Goal: Information Seeking & Learning: Check status

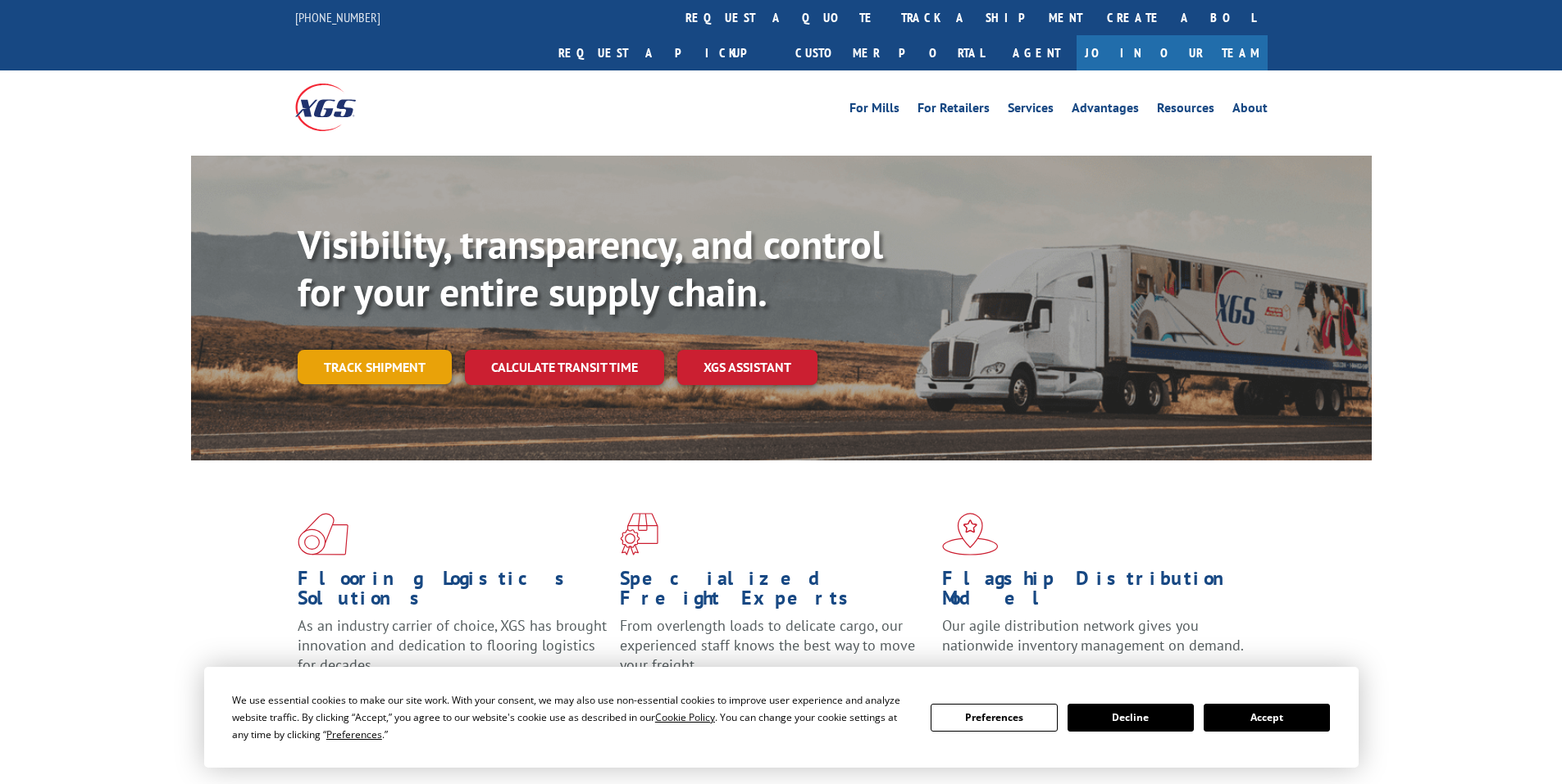
click at [403, 350] on link "Track shipment" at bounding box center [374, 367] width 154 height 34
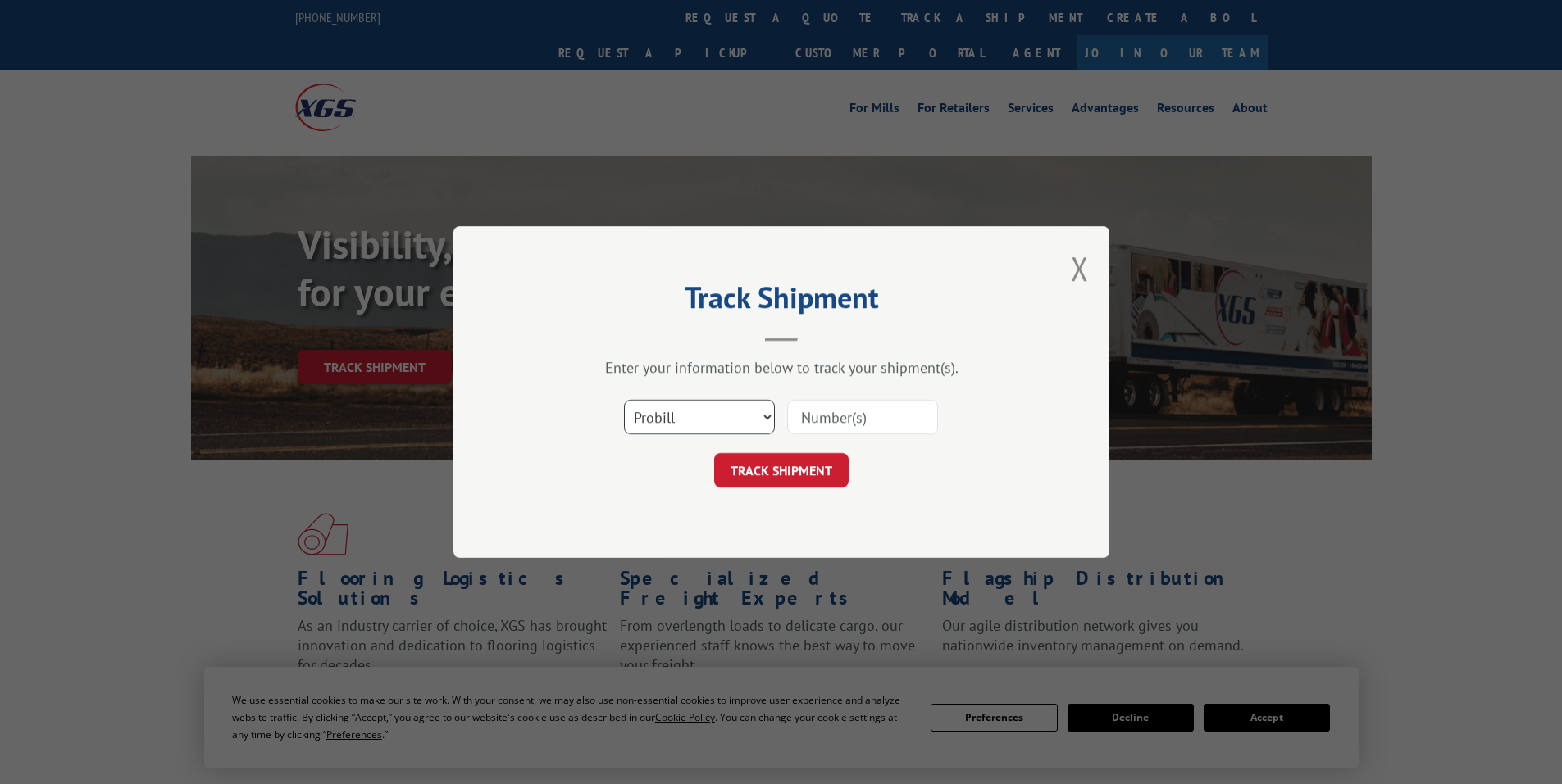
click at [724, 422] on select "Select category... Probill BOL PO" at bounding box center [700, 417] width 151 height 34
select select "bol"
click at [624, 400] on select "Select category... Probill BOL PO" at bounding box center [700, 417] width 151 height 34
click at [853, 414] on input at bounding box center [862, 417] width 151 height 34
paste input "7056016"
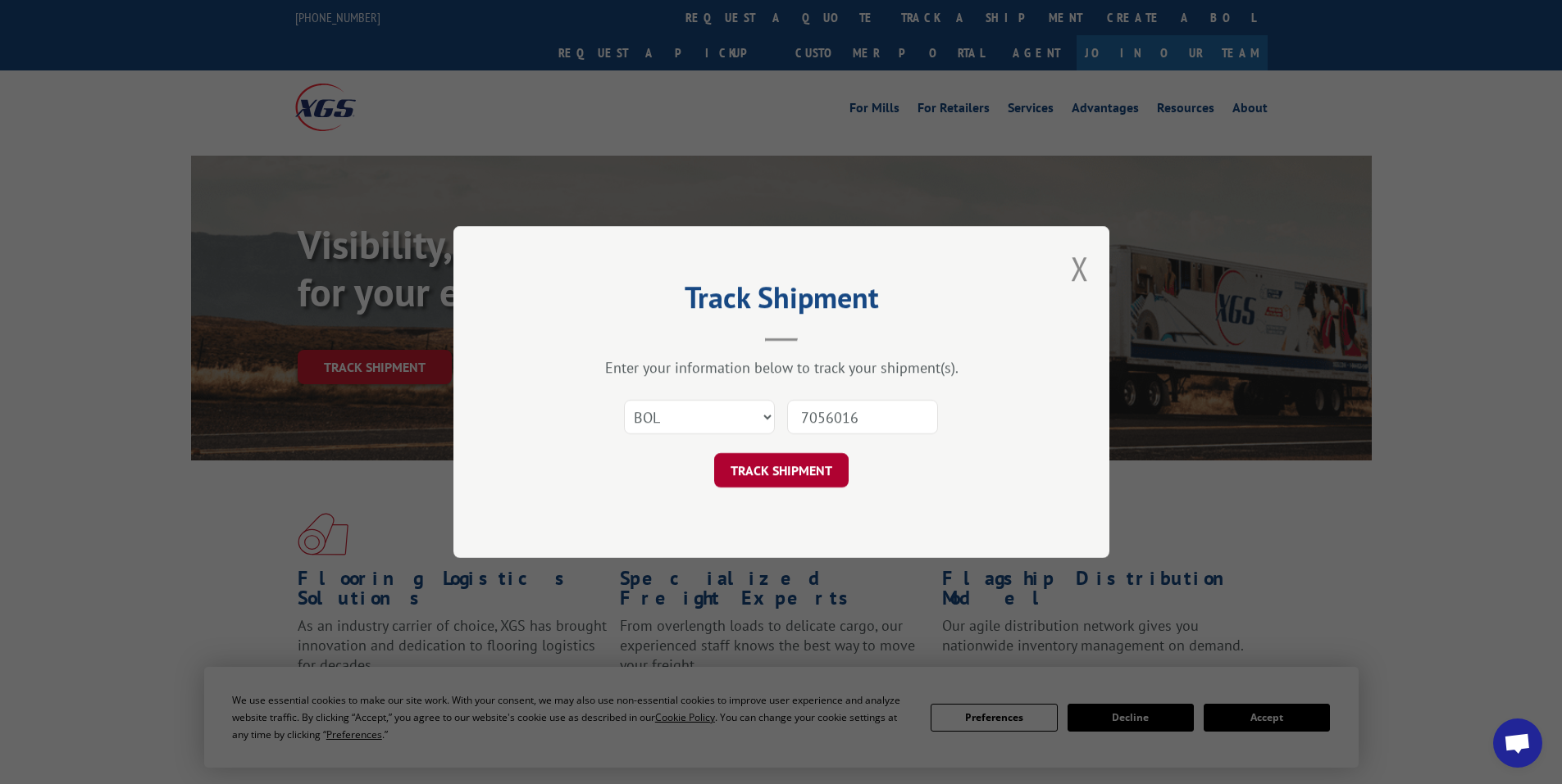
type input "7056016"
click at [796, 472] on button "TRACK SHIPMENT" at bounding box center [781, 470] width 135 height 34
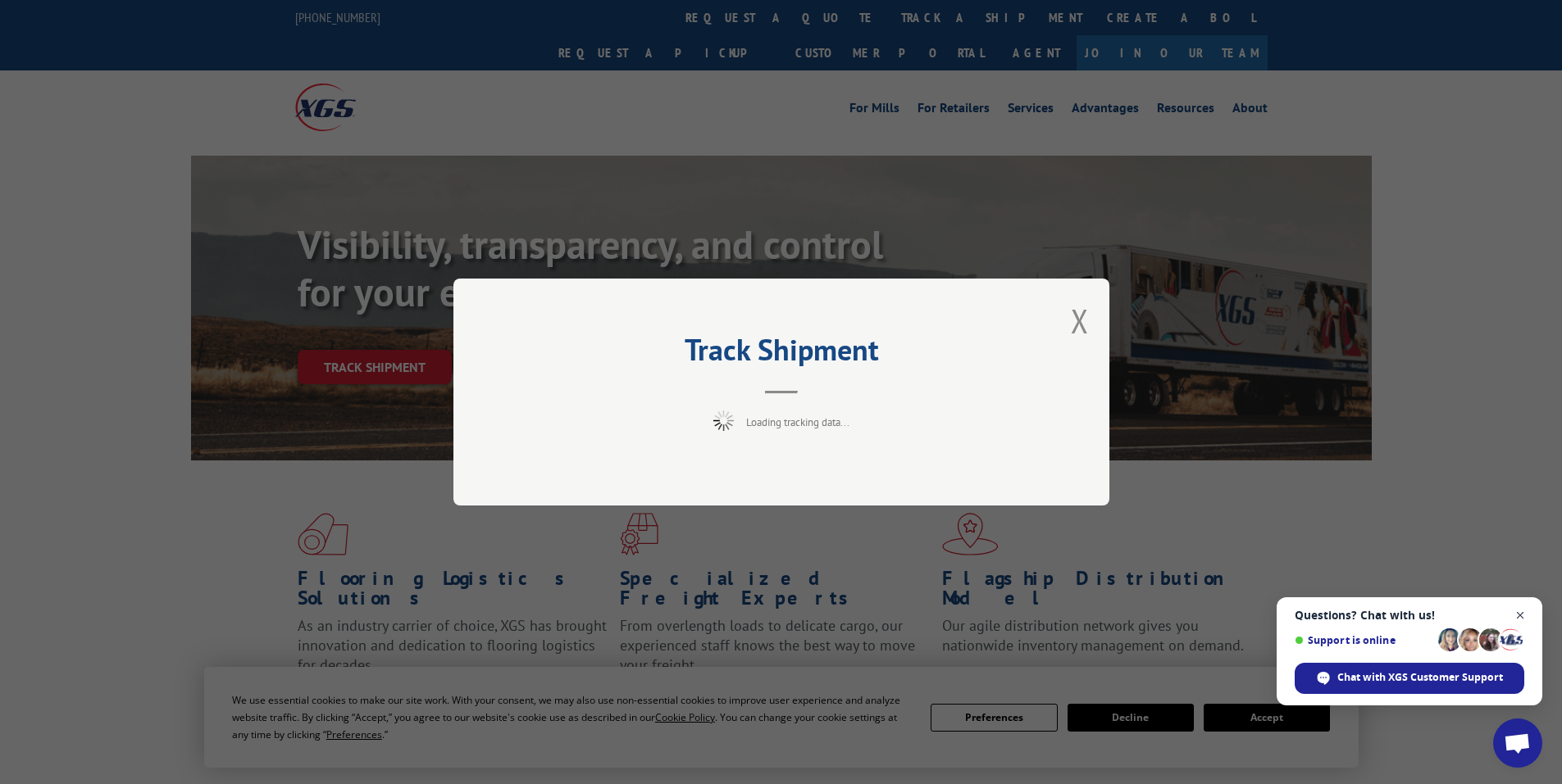
click at [1522, 621] on span "Close chat" at bounding box center [1520, 616] width 21 height 21
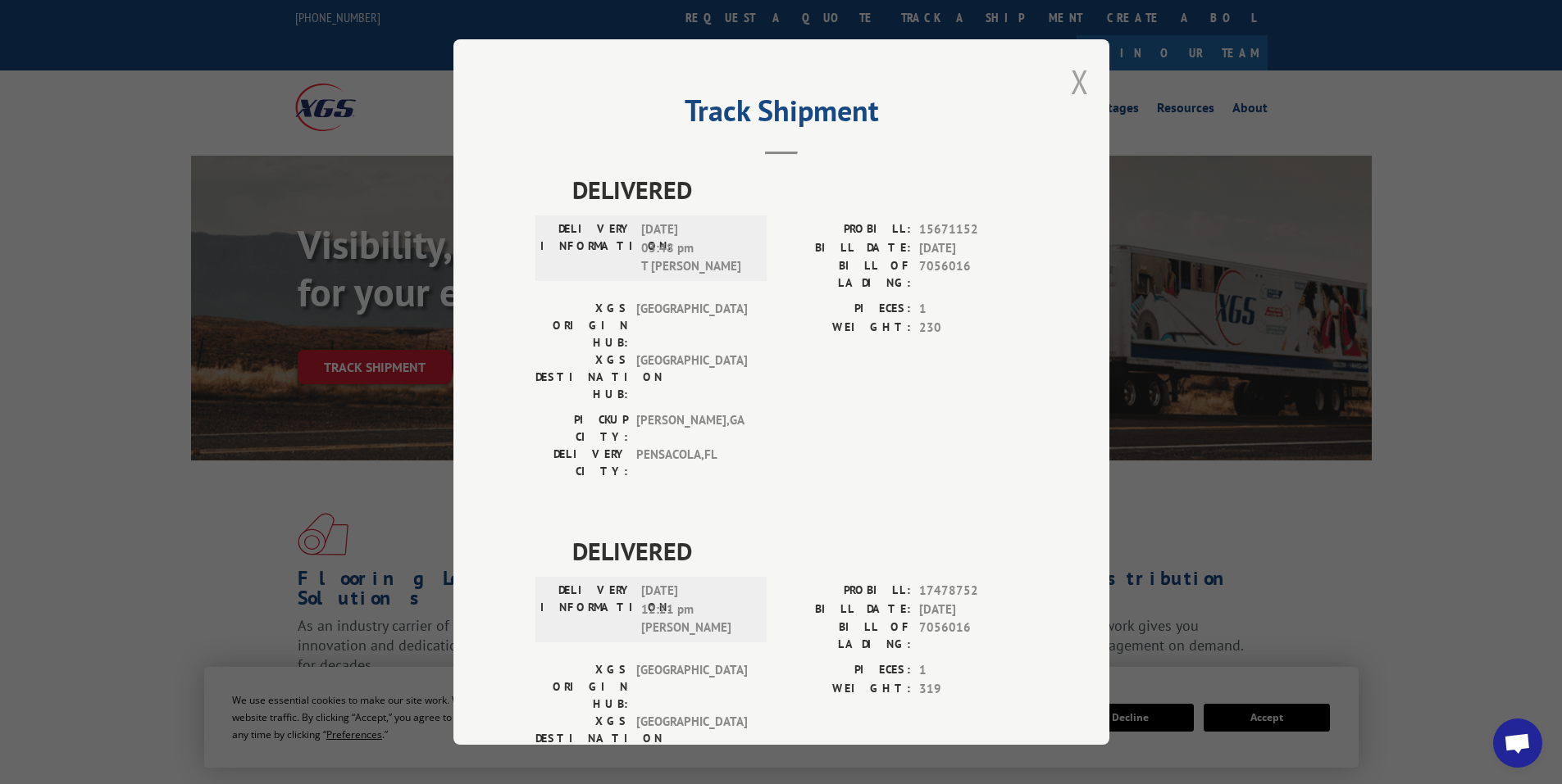
click at [1071, 77] on button "Close modal" at bounding box center [1080, 82] width 18 height 43
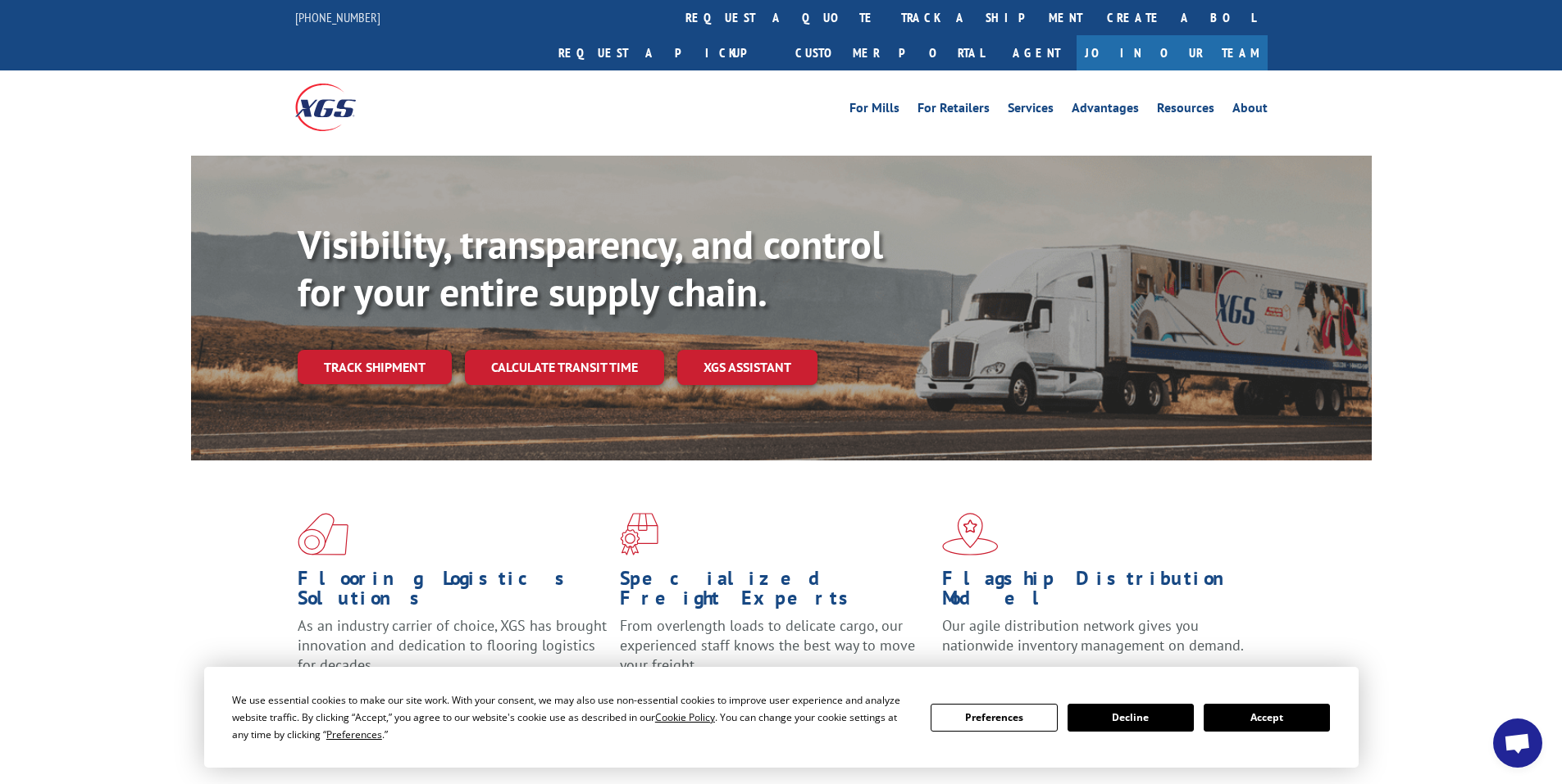
click at [379, 350] on link "Track shipment" at bounding box center [374, 367] width 154 height 34
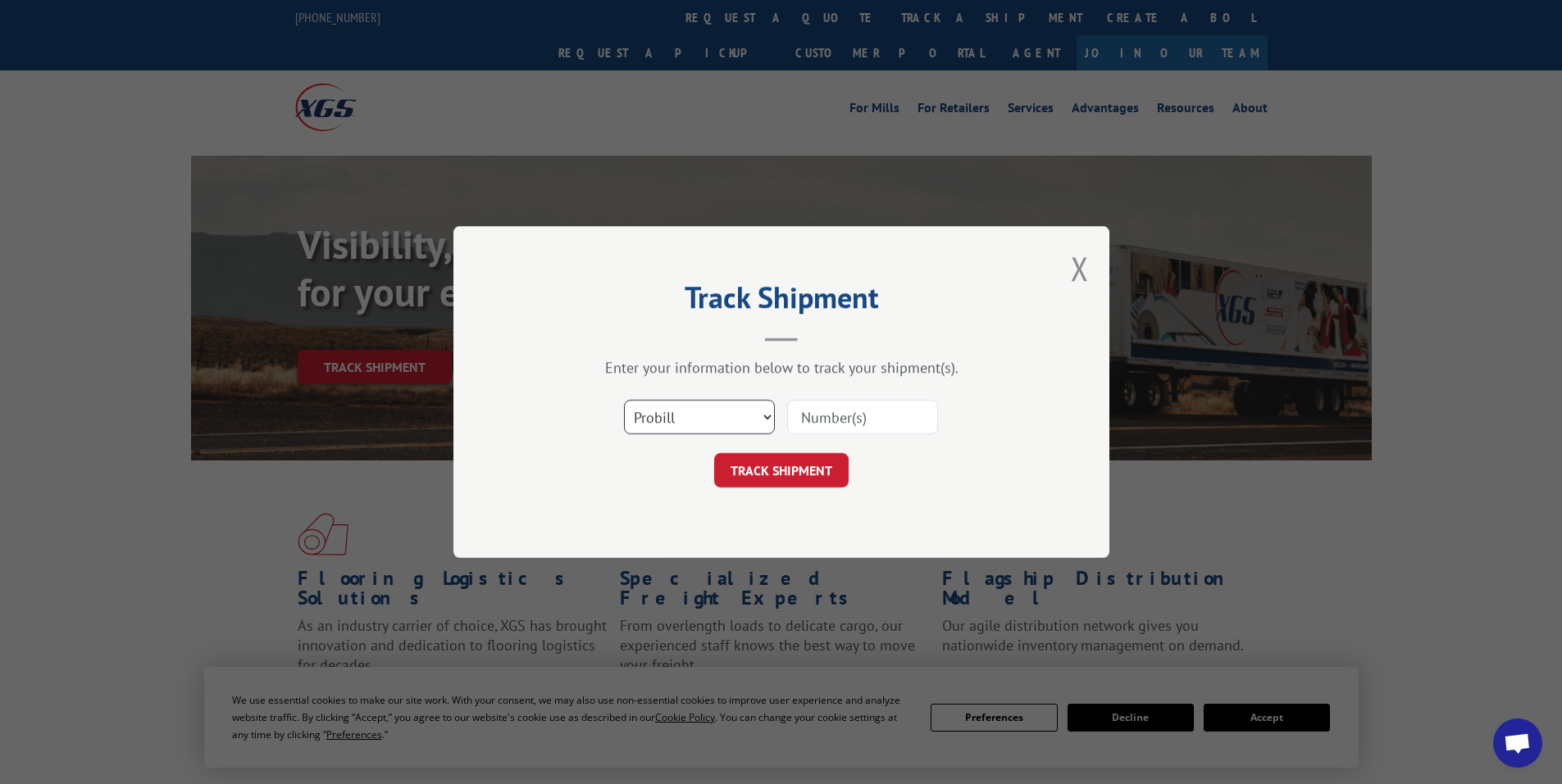
click at [732, 425] on select "Select category... Probill BOL PO" at bounding box center [700, 417] width 151 height 34
select select "bol"
click at [624, 400] on select "Select category... Probill BOL PO" at bounding box center [700, 417] width 151 height 34
click at [831, 426] on input at bounding box center [862, 417] width 151 height 34
paste input "7060687"
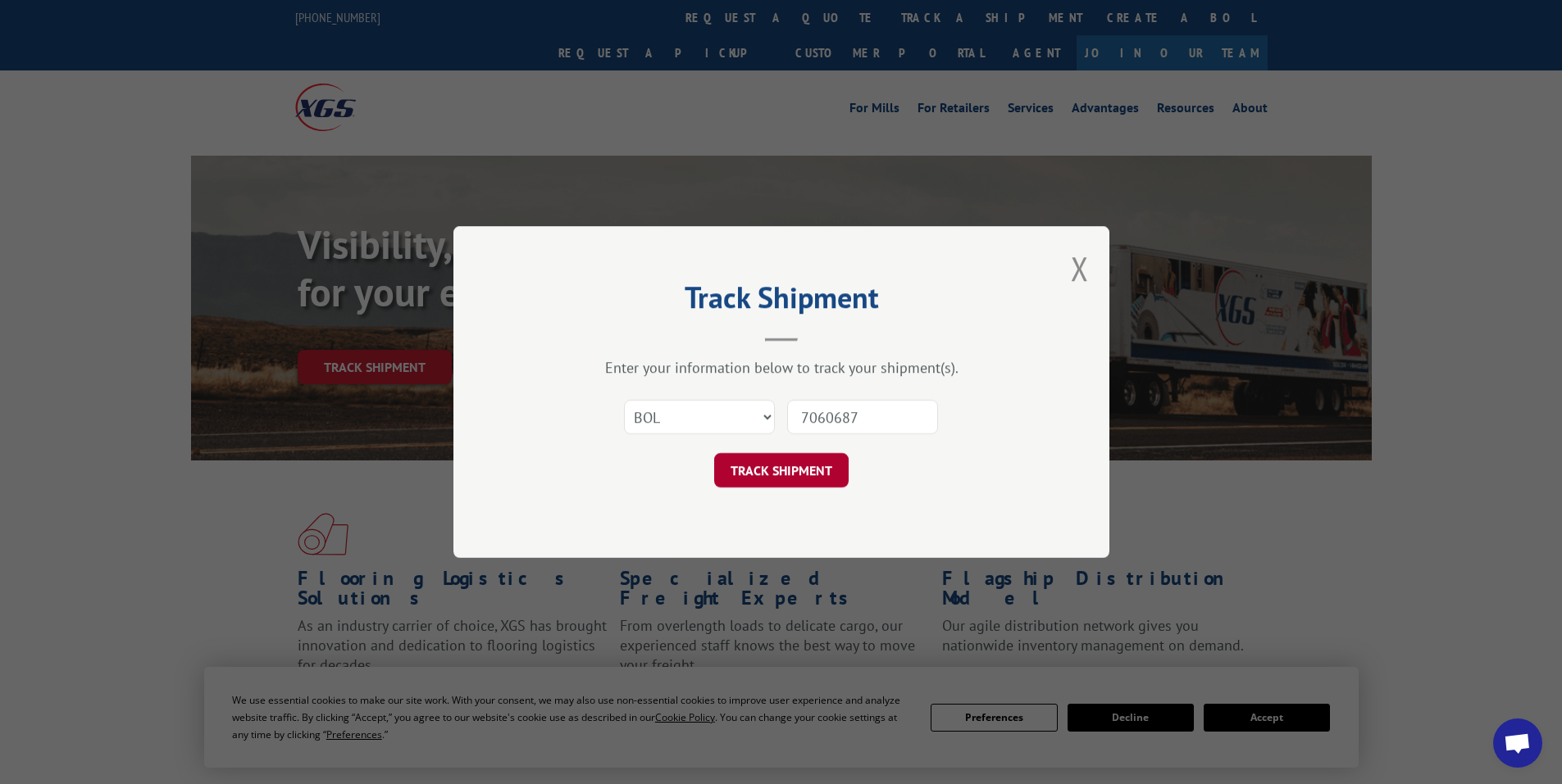
type input "7060687"
click at [773, 471] on button "TRACK SHIPMENT" at bounding box center [781, 470] width 135 height 34
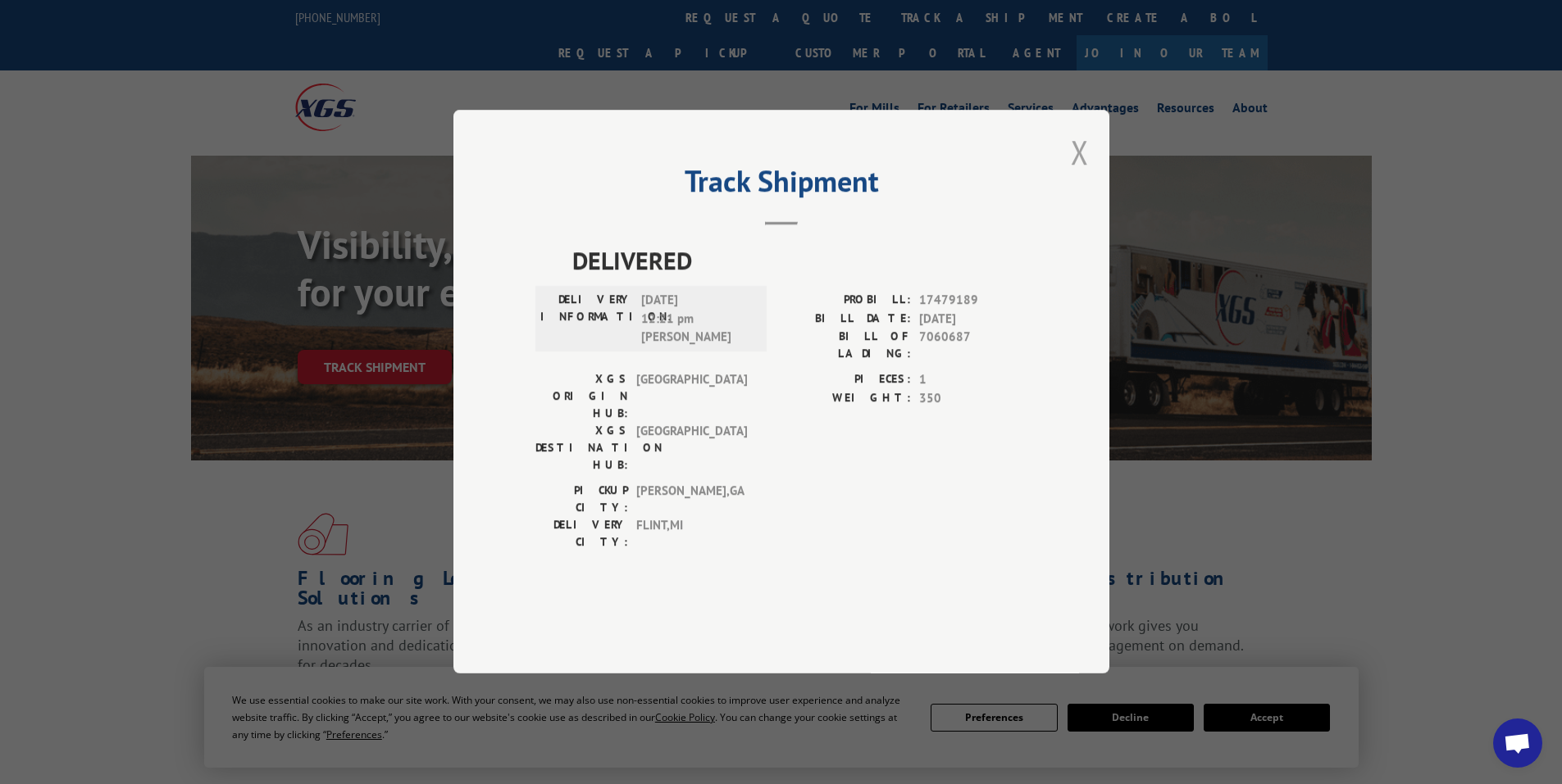
click at [1079, 174] on button "Close modal" at bounding box center [1080, 152] width 18 height 43
